Goal: Navigation & Orientation: Find specific page/section

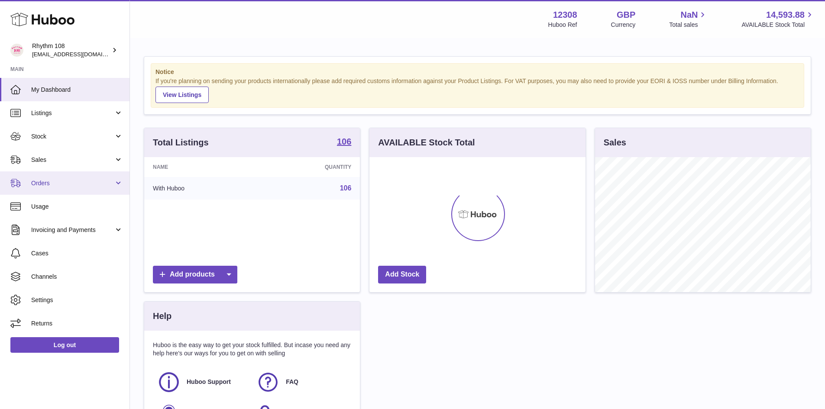
scroll to position [135, 216]
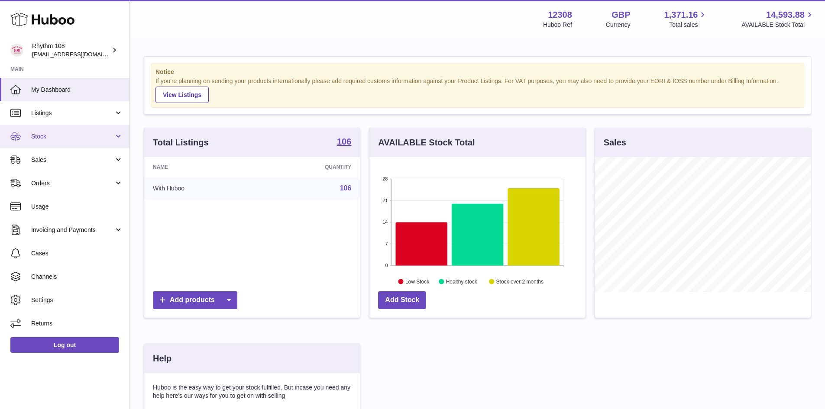
click at [50, 138] on span "Stock" at bounding box center [72, 137] width 83 height 8
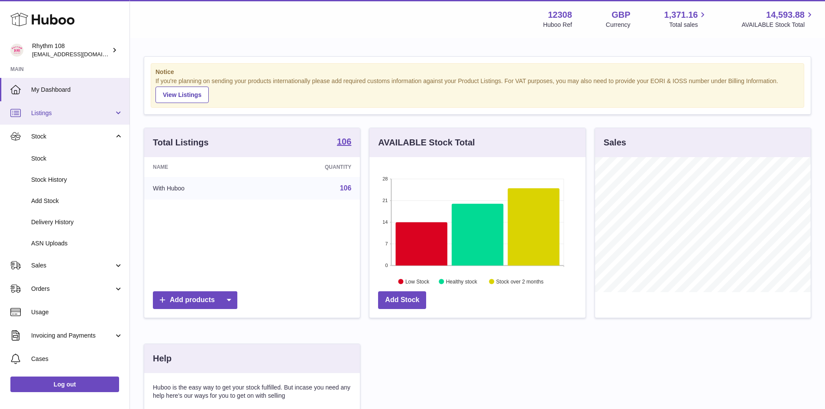
click at [66, 113] on span "Listings" at bounding box center [72, 113] width 83 height 8
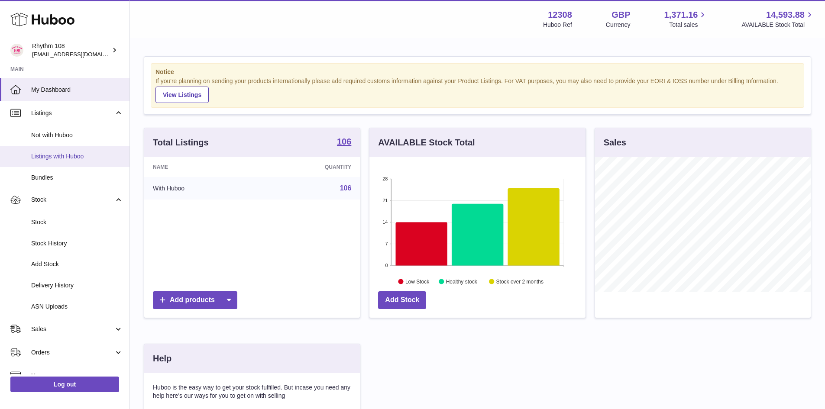
click at [77, 157] on span "Listings with Huboo" at bounding box center [77, 157] width 92 height 8
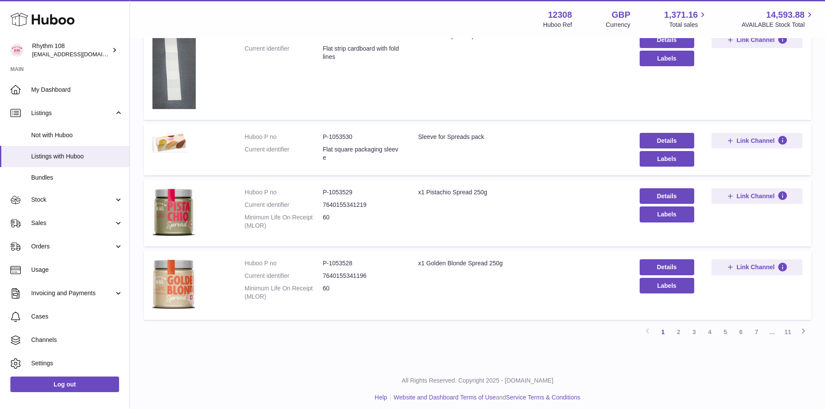
scroll to position [537, 0]
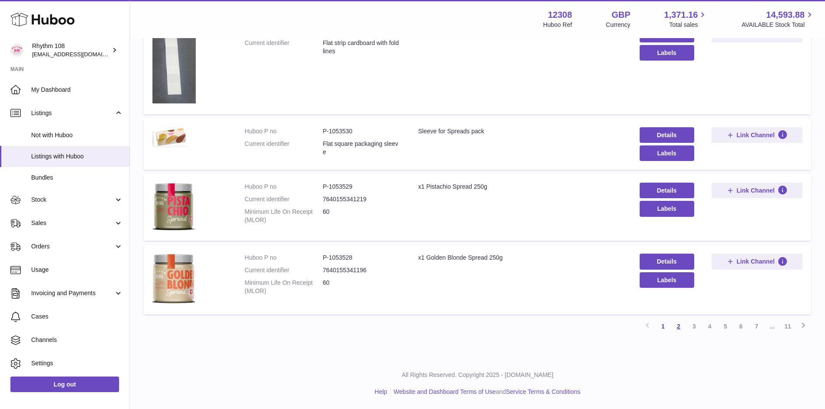
click at [678, 328] on link "2" at bounding box center [679, 327] width 16 height 16
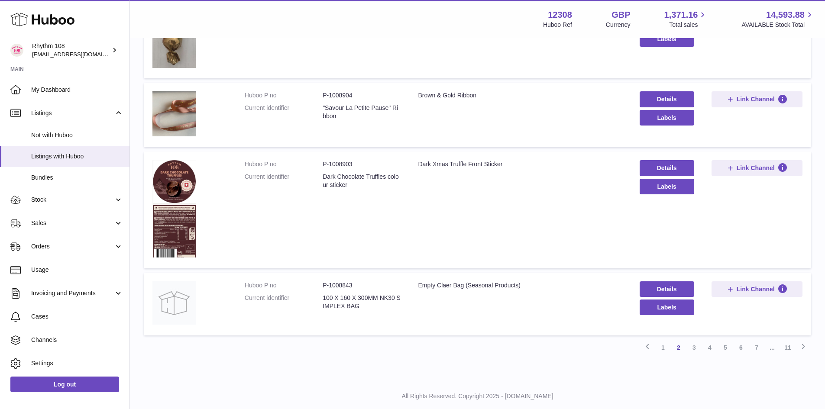
scroll to position [580, 0]
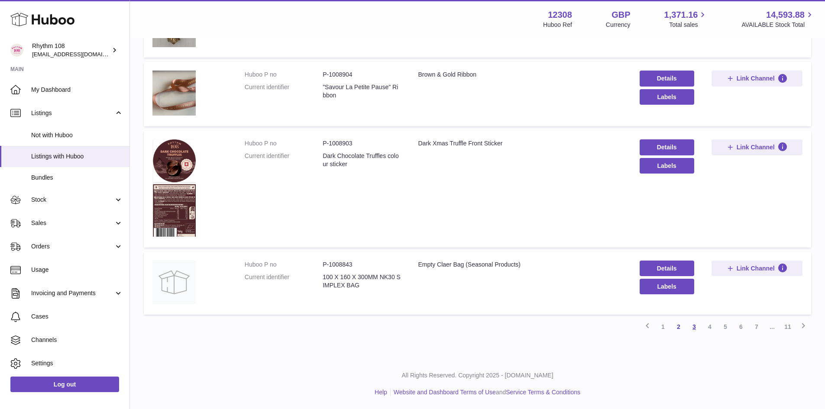
click at [694, 328] on link "3" at bounding box center [695, 327] width 16 height 16
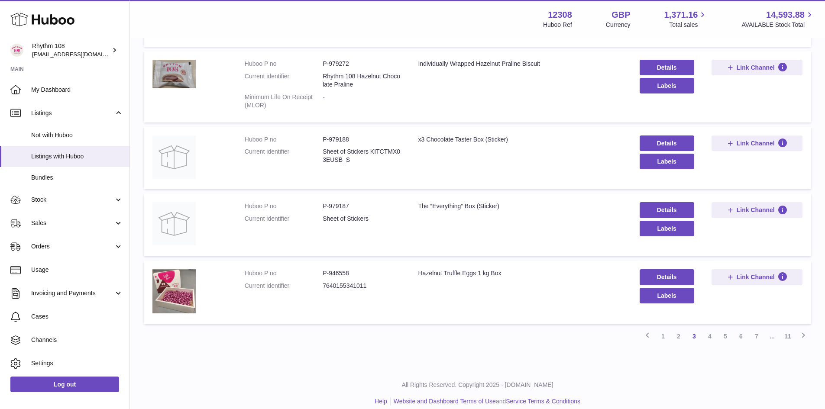
scroll to position [612, 0]
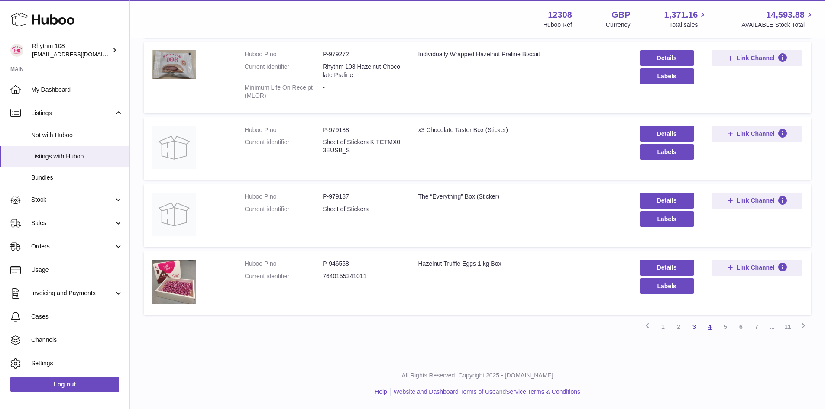
click at [711, 329] on link "4" at bounding box center [710, 327] width 16 height 16
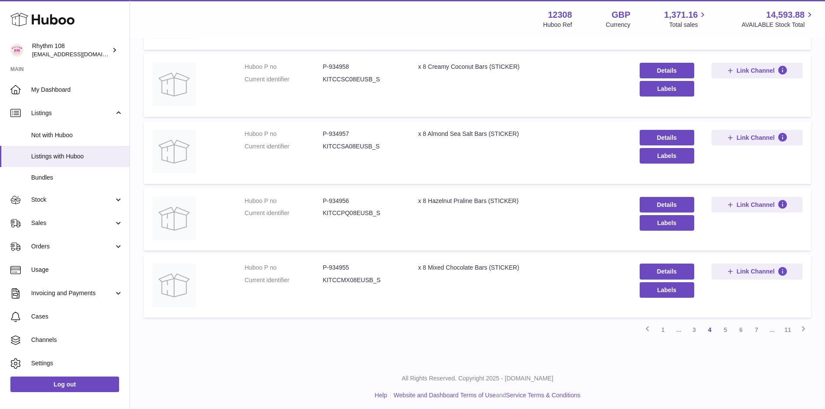
scroll to position [507, 0]
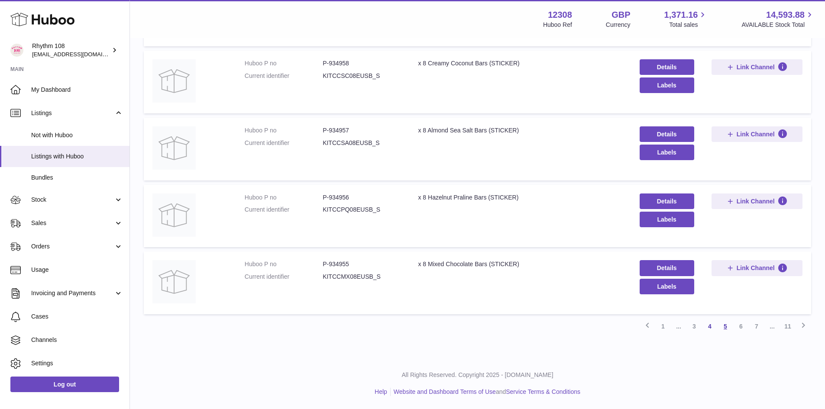
click at [725, 328] on link "5" at bounding box center [726, 327] width 16 height 16
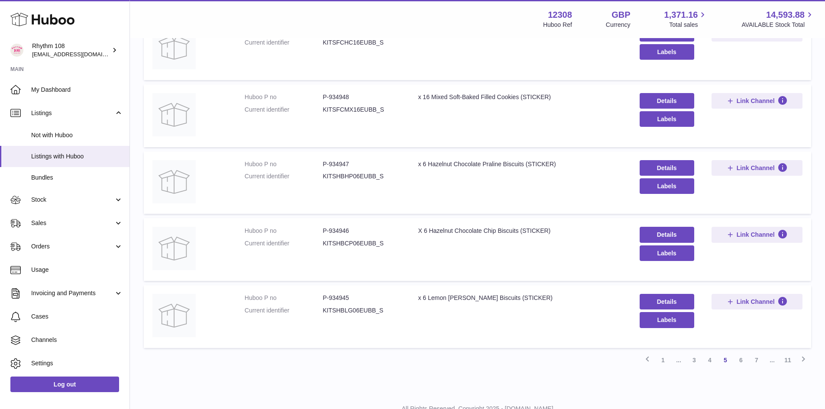
scroll to position [506, 0]
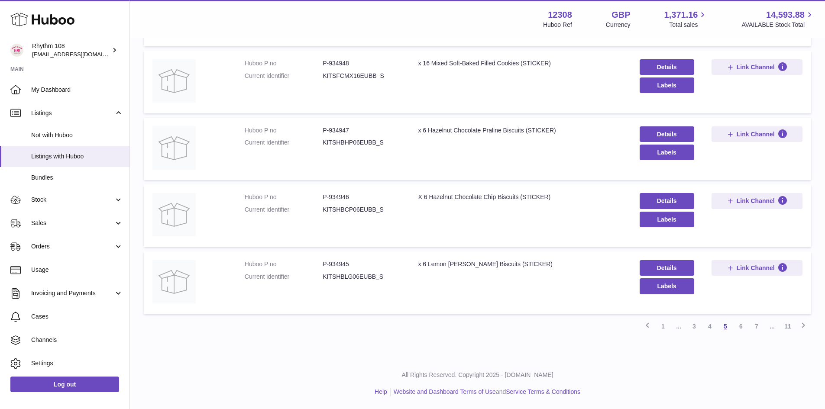
click at [728, 328] on link "5" at bounding box center [726, 327] width 16 height 16
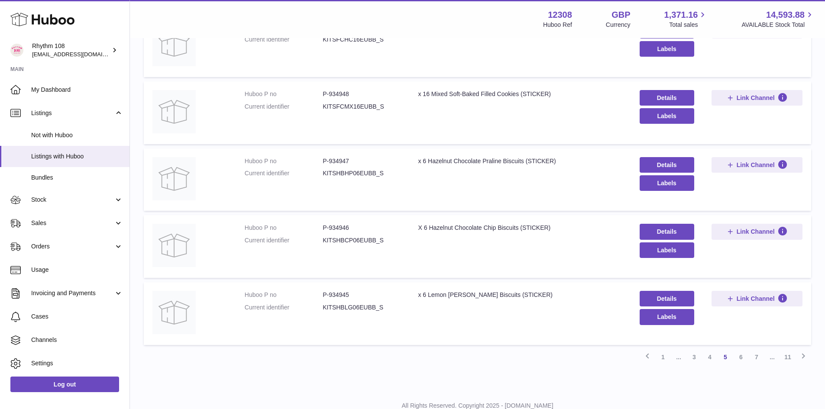
scroll to position [463, 0]
